Goal: Transaction & Acquisition: Purchase product/service

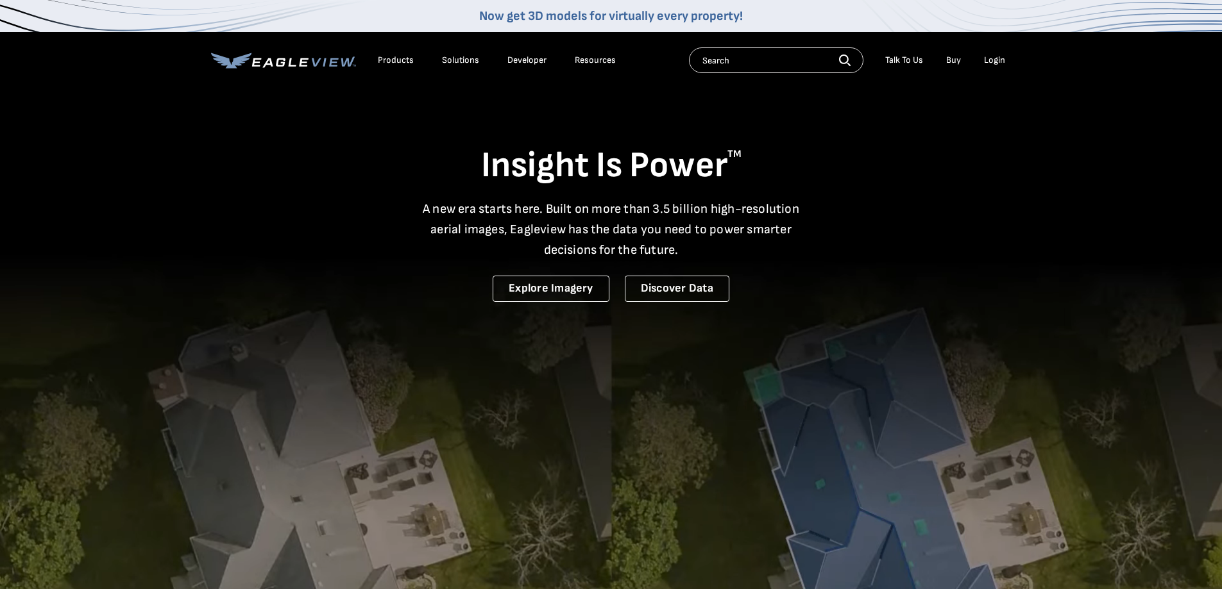
click at [951, 55] on link "Buy" at bounding box center [953, 61] width 15 height 12
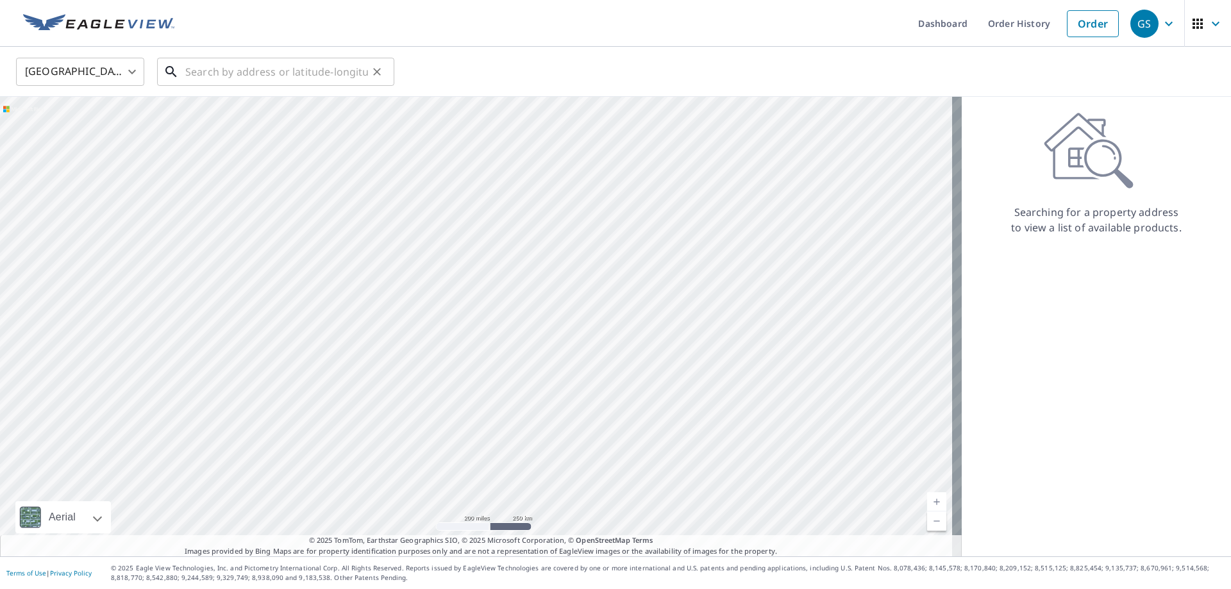
click at [277, 72] on input "text" at bounding box center [276, 72] width 183 height 36
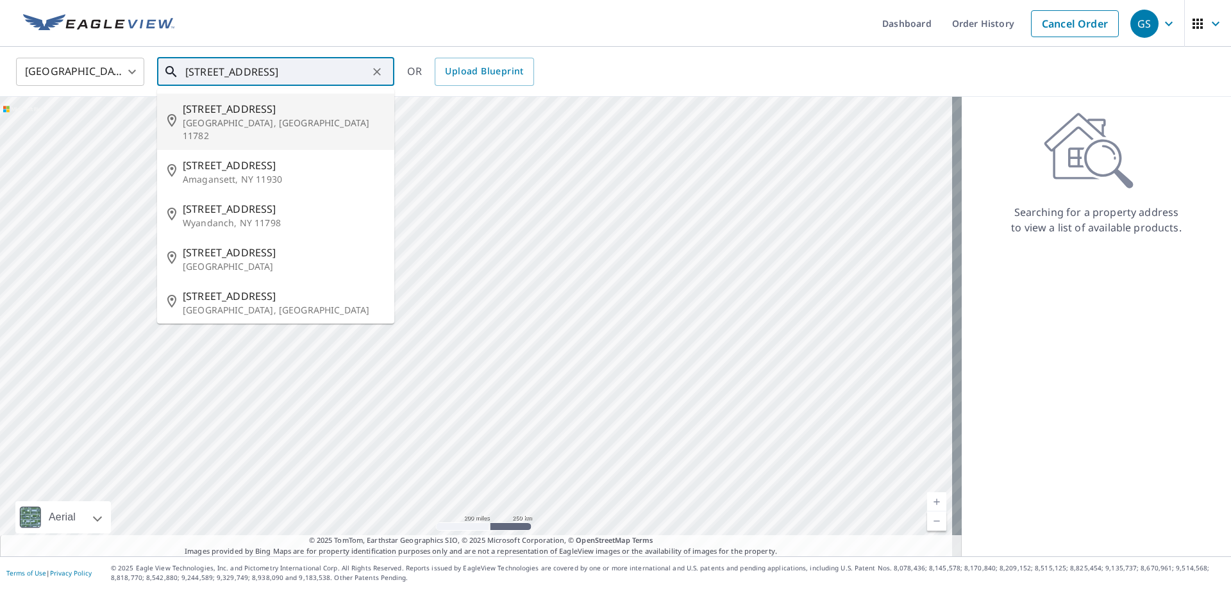
click at [255, 122] on p "[GEOGRAPHIC_DATA], [GEOGRAPHIC_DATA] 11782" at bounding box center [283, 130] width 201 height 26
type input "[STREET_ADDRESS]"
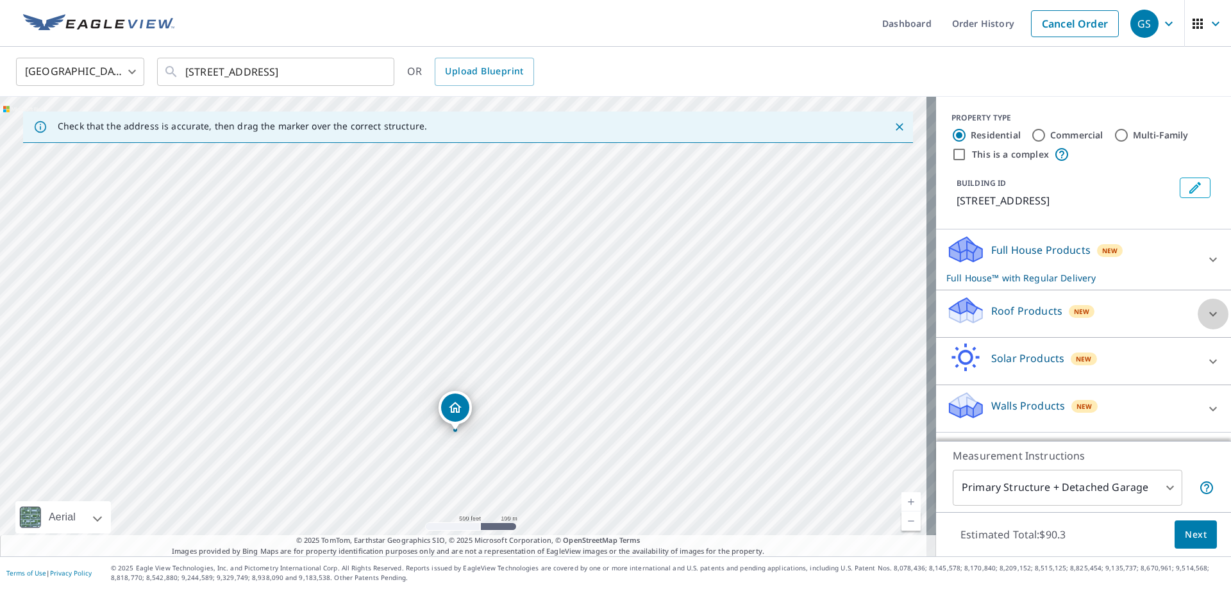
click at [1206, 314] on icon at bounding box center [1213, 314] width 15 height 15
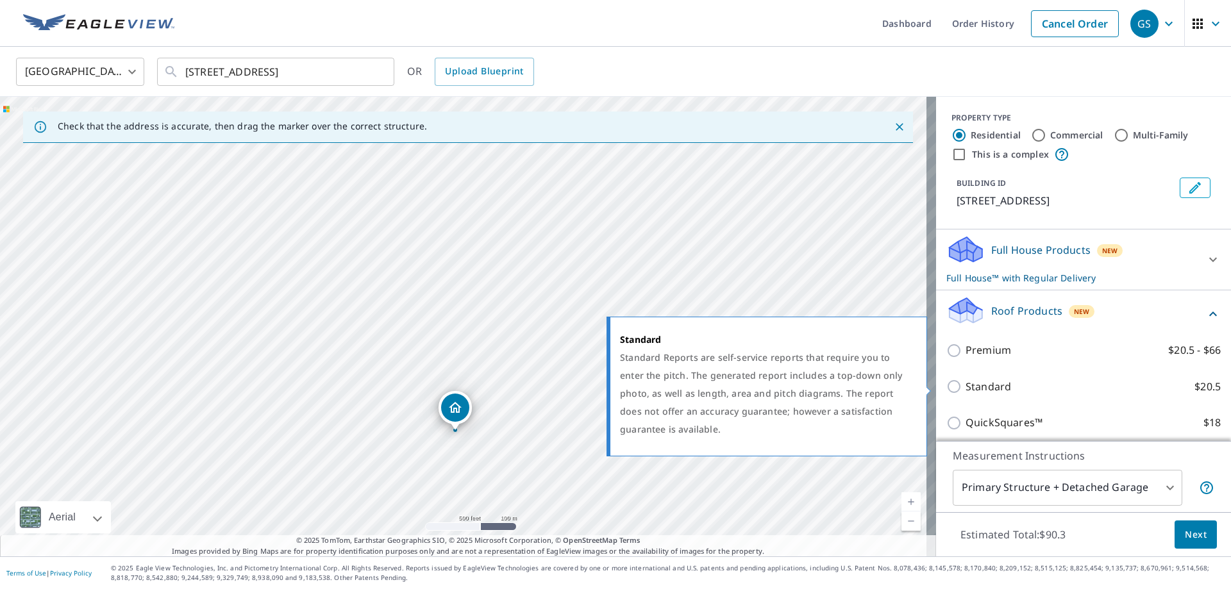
click at [966, 389] on p "Standard" at bounding box center [989, 387] width 46 height 16
click at [966, 389] on input "Standard $20.5" at bounding box center [956, 386] width 19 height 15
checkbox input "true"
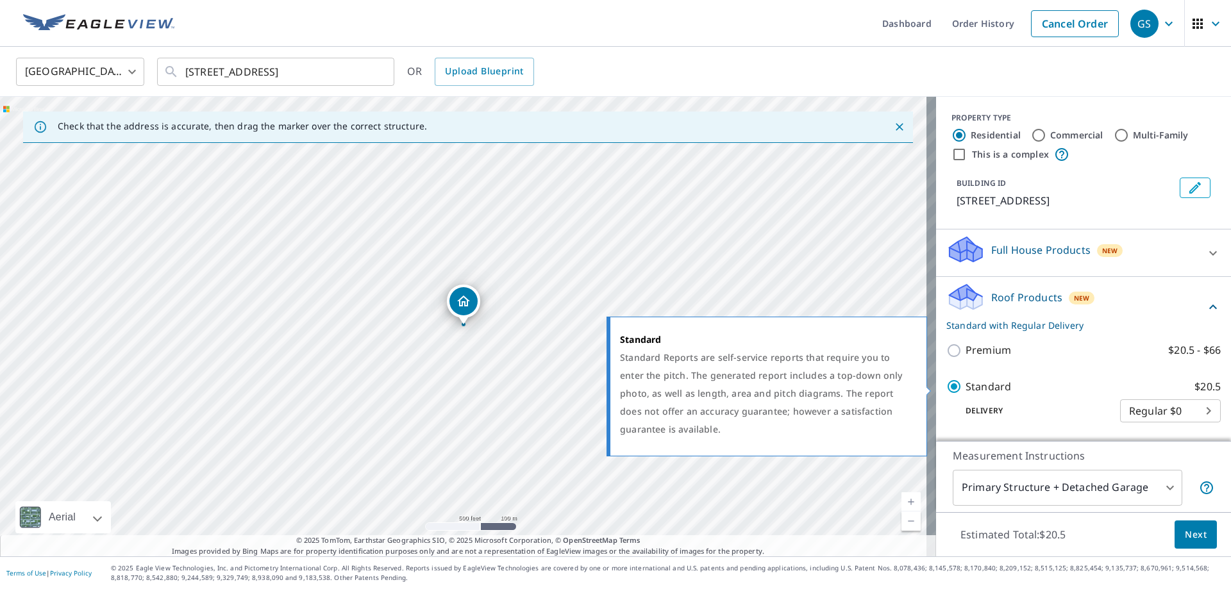
checkbox input "false"
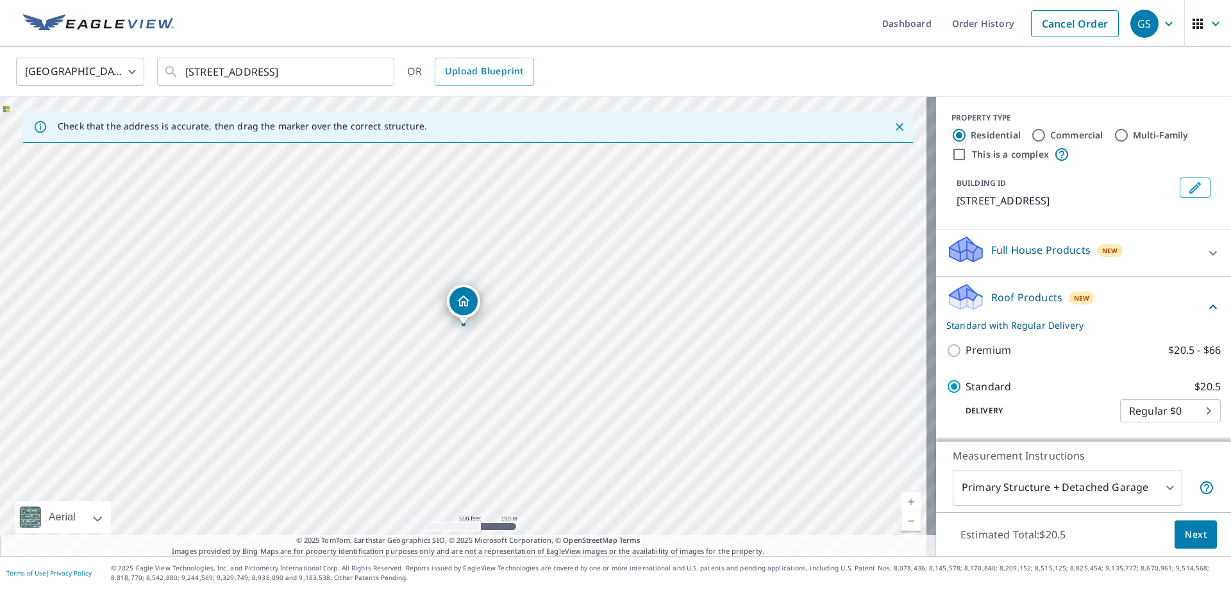
scroll to position [64, 0]
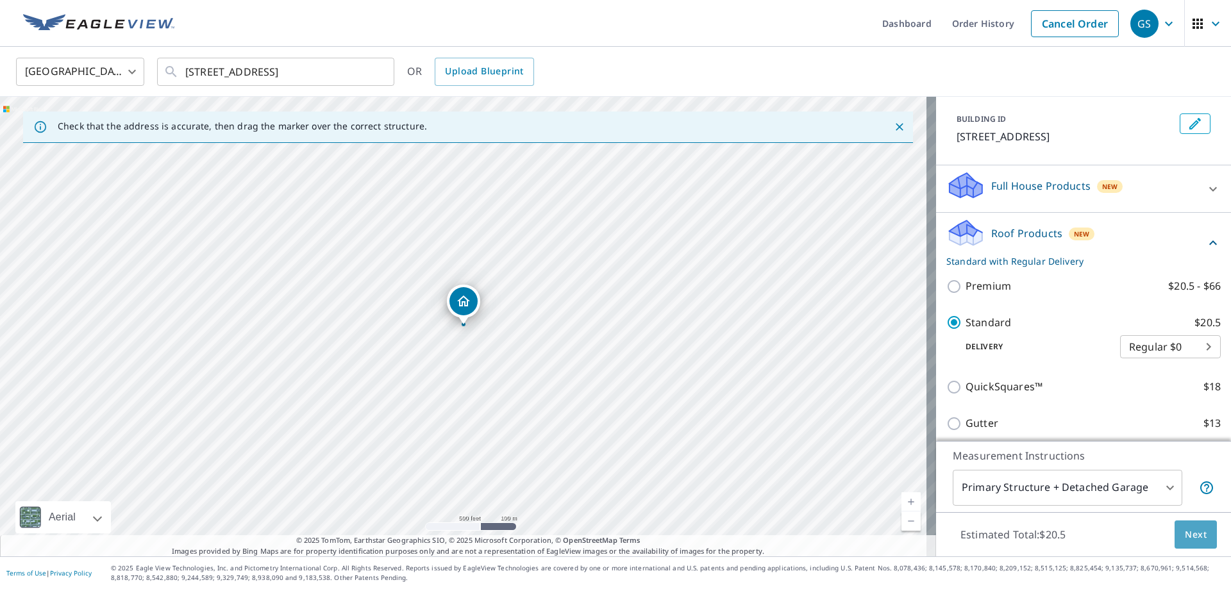
click at [1186, 539] on span "Next" at bounding box center [1196, 535] width 22 height 16
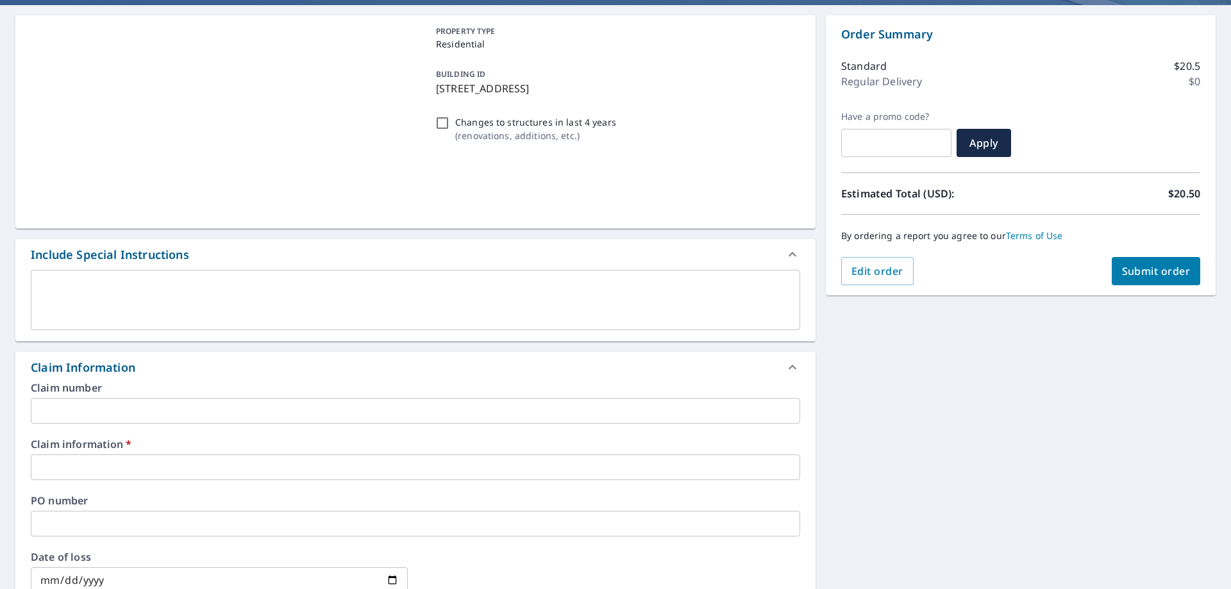
scroll to position [192, 0]
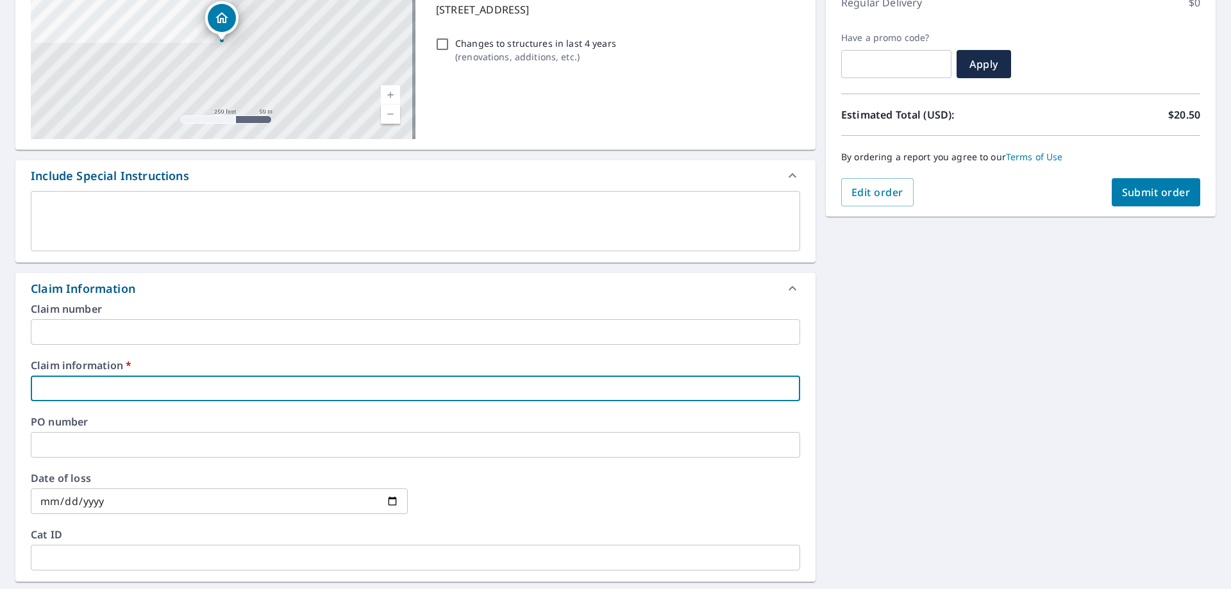
click at [88, 390] on input "text" at bounding box center [416, 389] width 770 height 26
type input "4"
checkbox input "true"
type input "43"
checkbox input "true"
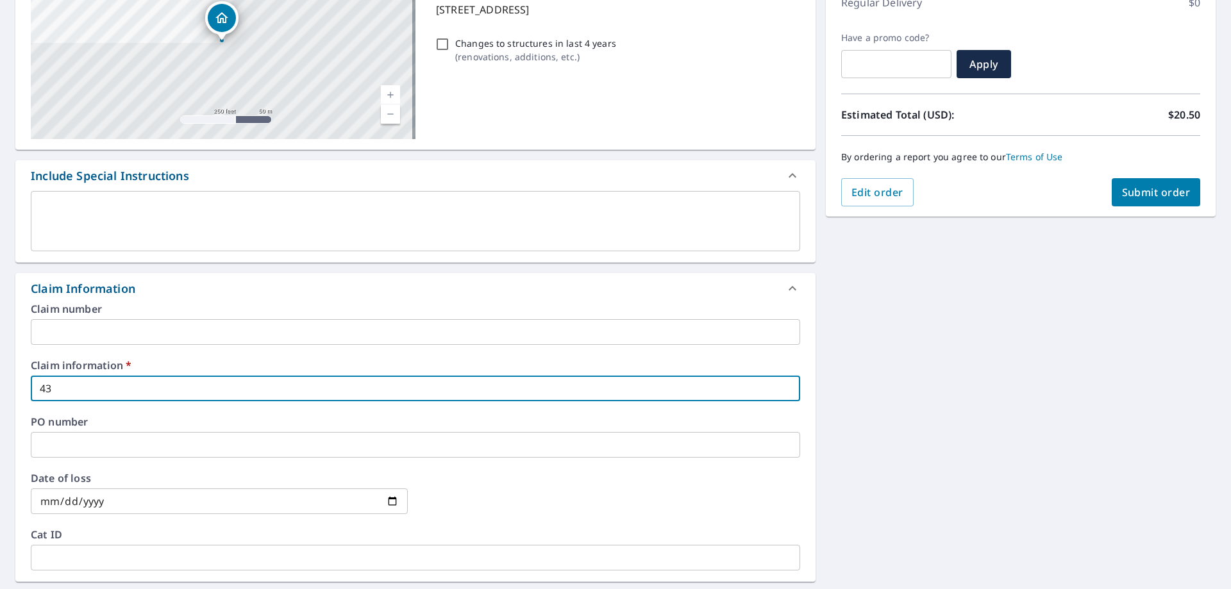
type input "433"
checkbox input "true"
type input "4333"
checkbox input "true"
type input "43333"
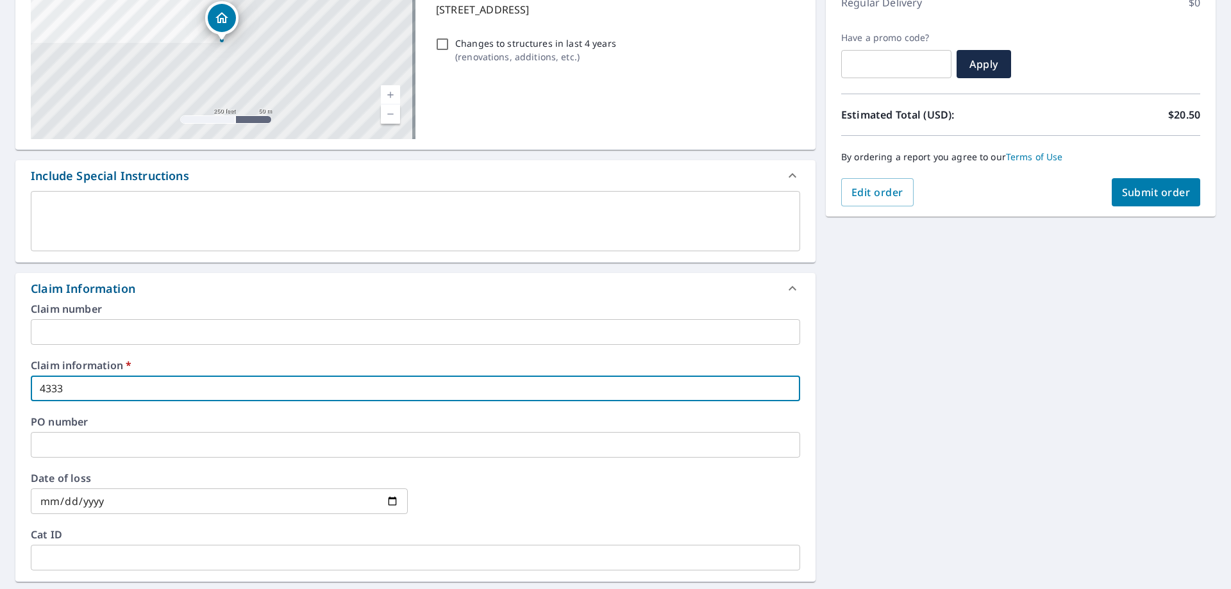
checkbox input "true"
type input "433335"
checkbox input "true"
type input "4333350"
checkbox input "true"
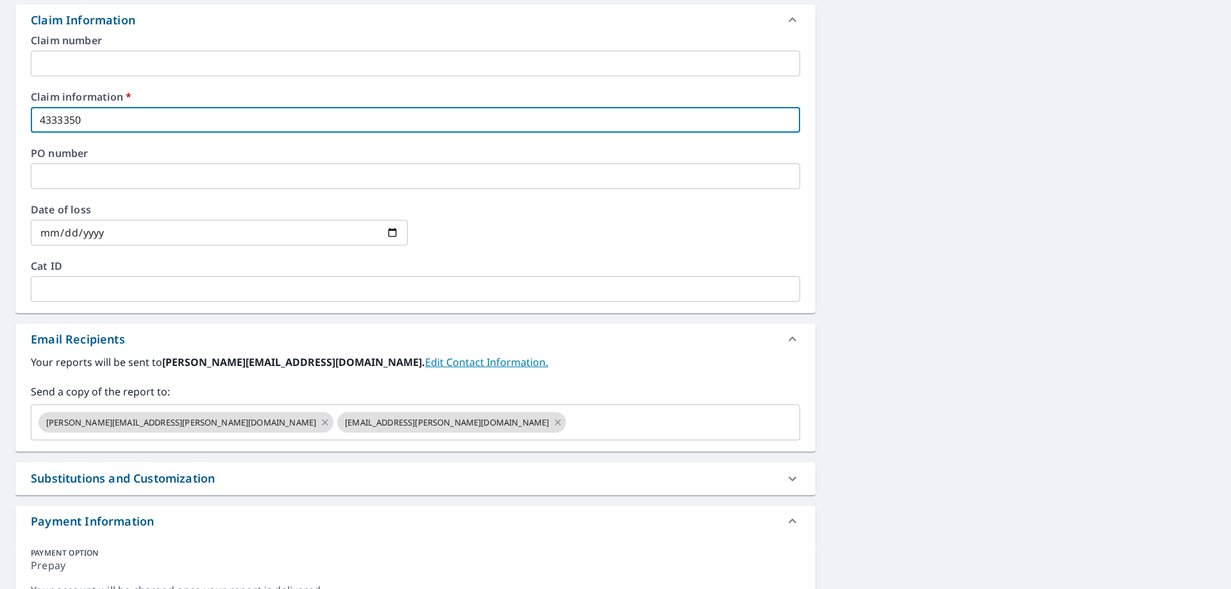
scroll to position [513, 0]
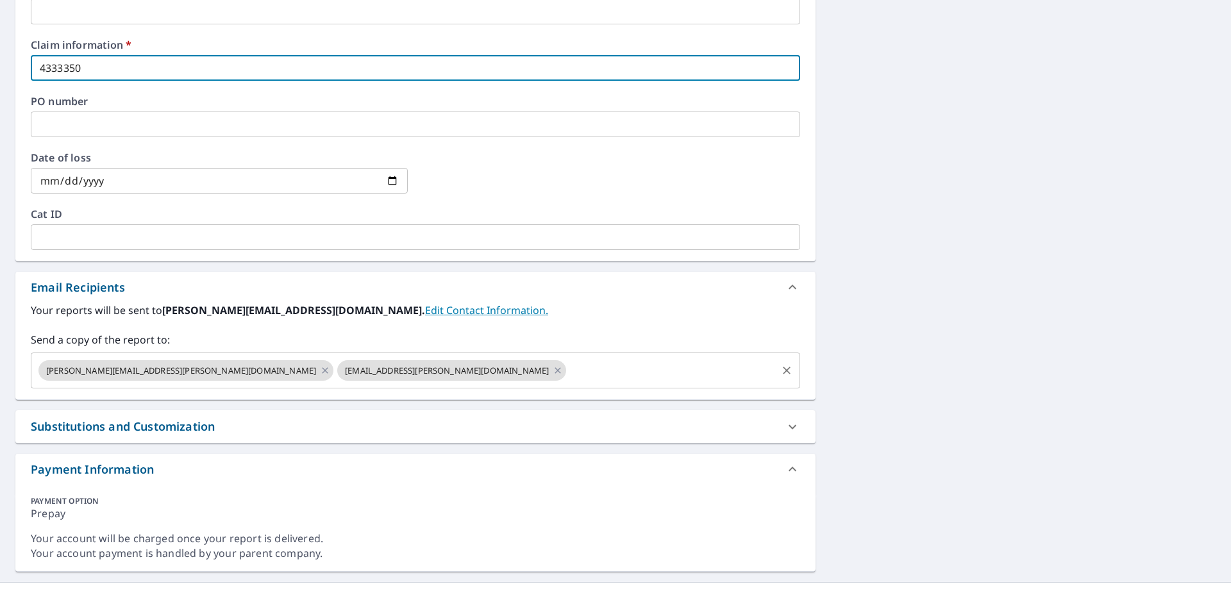
type input "4333350"
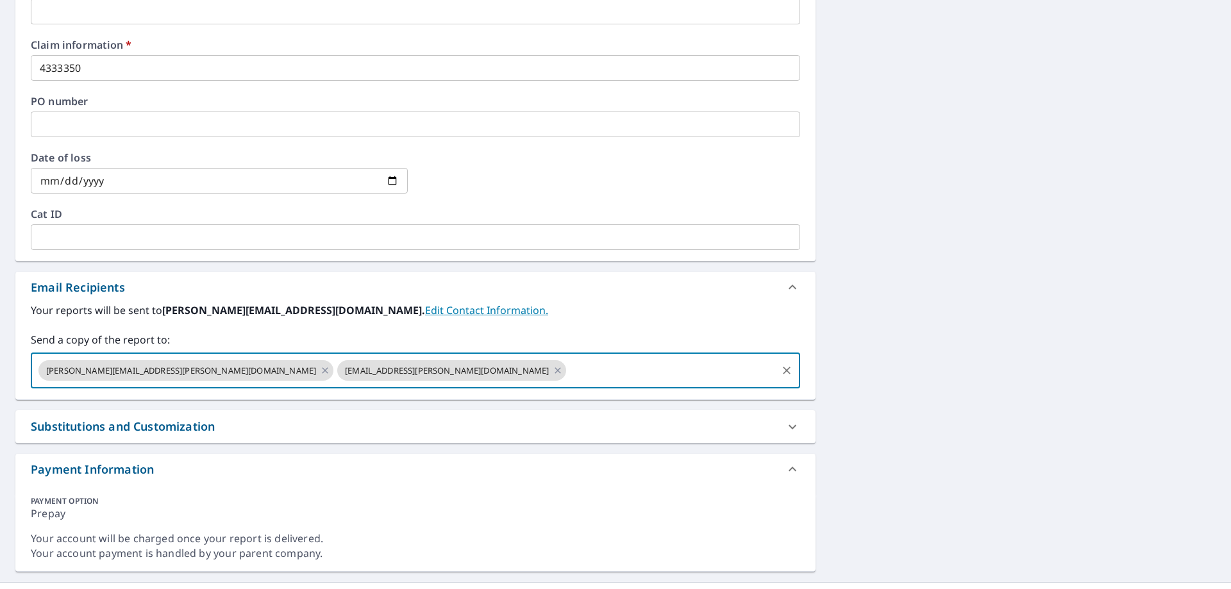
click at [568, 371] on input "text" at bounding box center [671, 370] width 207 height 24
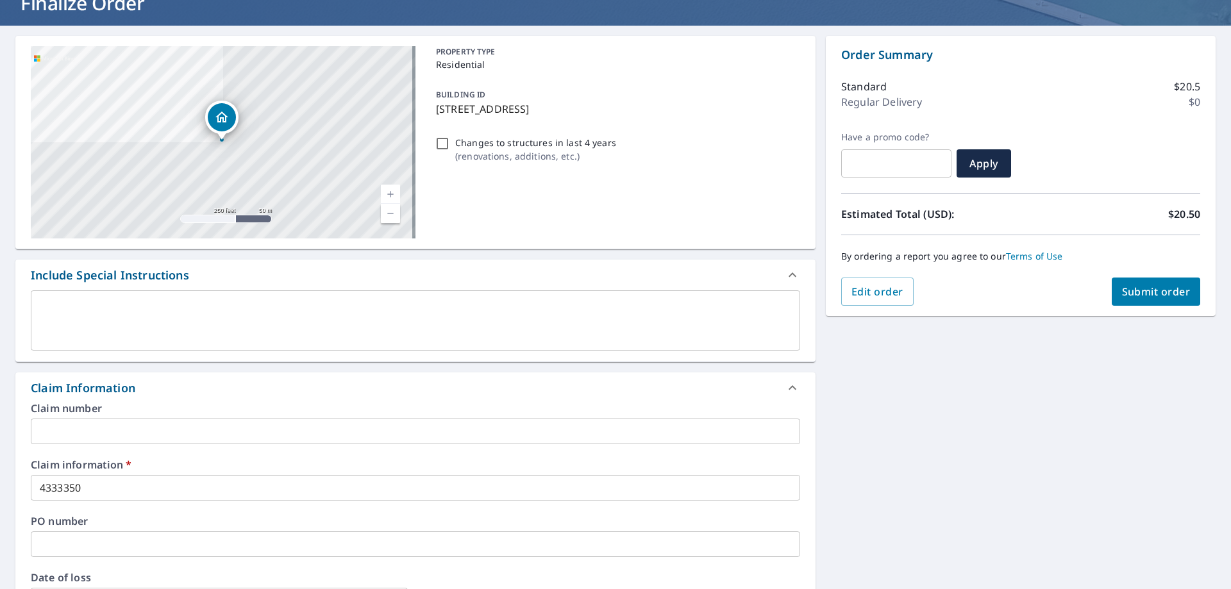
scroll to position [26, 0]
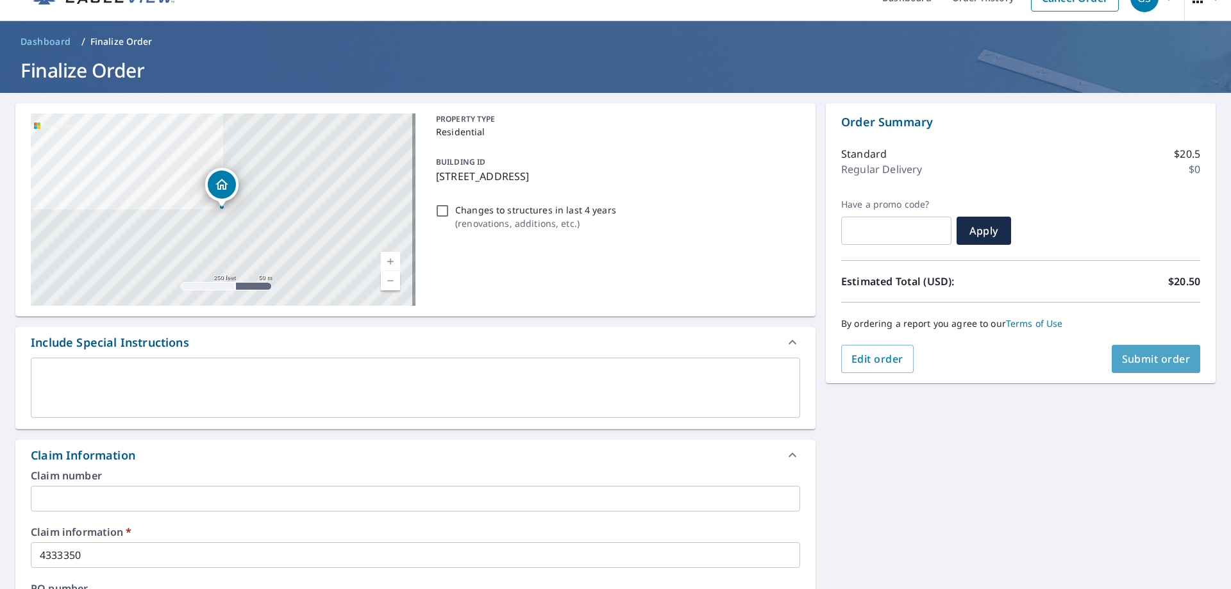
click at [1138, 362] on span "Submit order" at bounding box center [1156, 359] width 69 height 14
checkbox input "true"
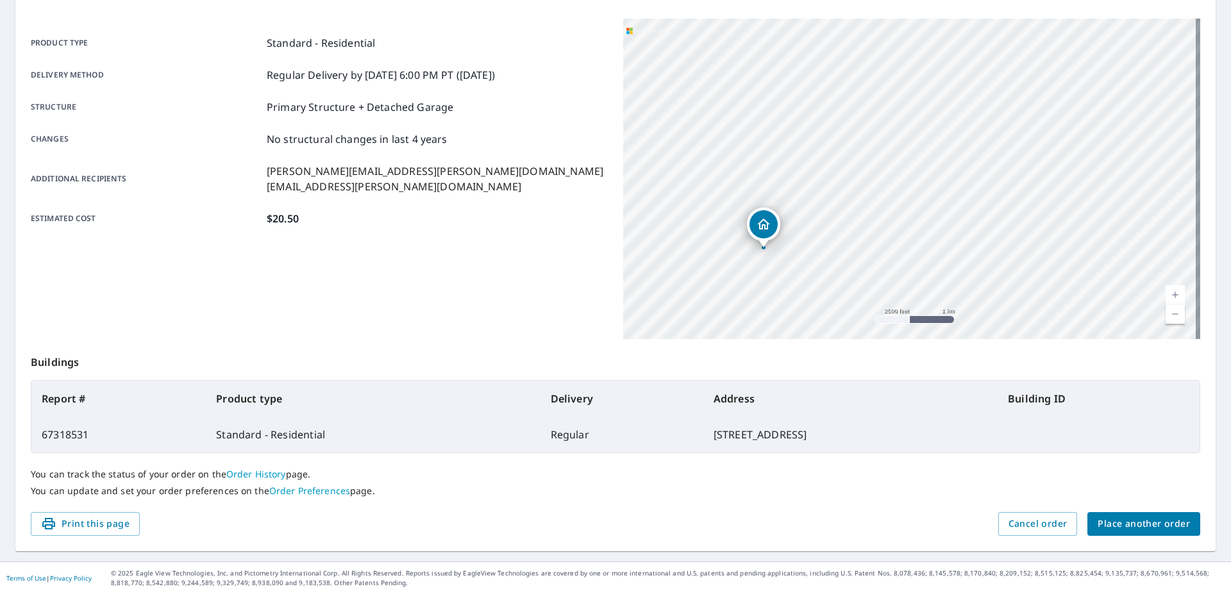
scroll to position [165, 0]
